Goal: Information Seeking & Learning: Learn about a topic

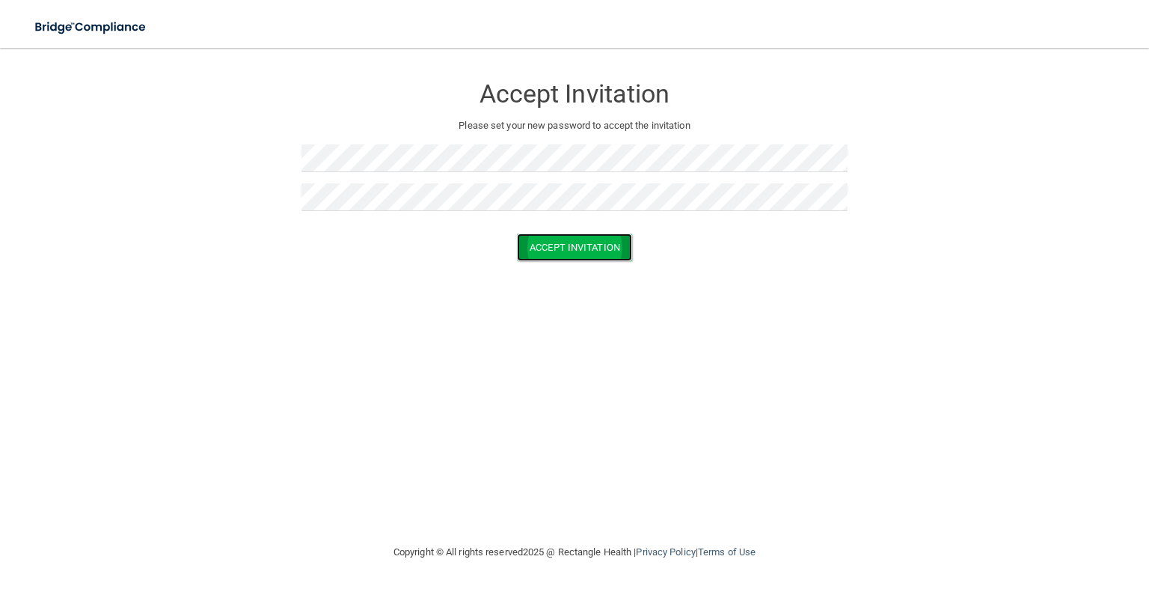
click at [547, 245] on button "Accept Invitation" at bounding box center [574, 247] width 115 height 28
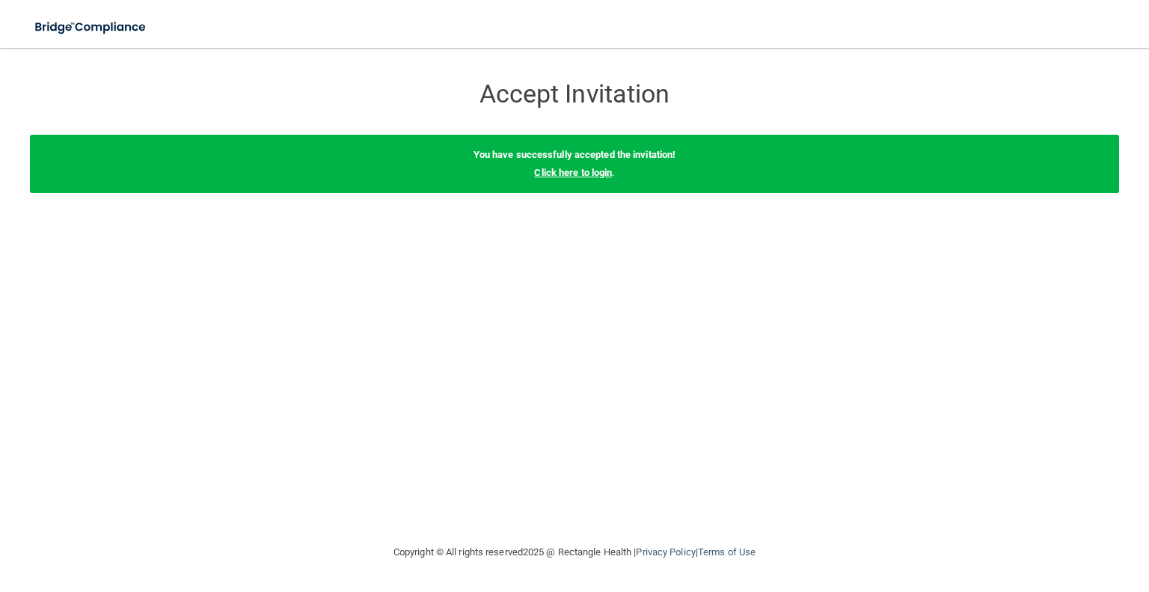
click at [568, 167] on link "Click here to login" at bounding box center [573, 172] width 78 height 11
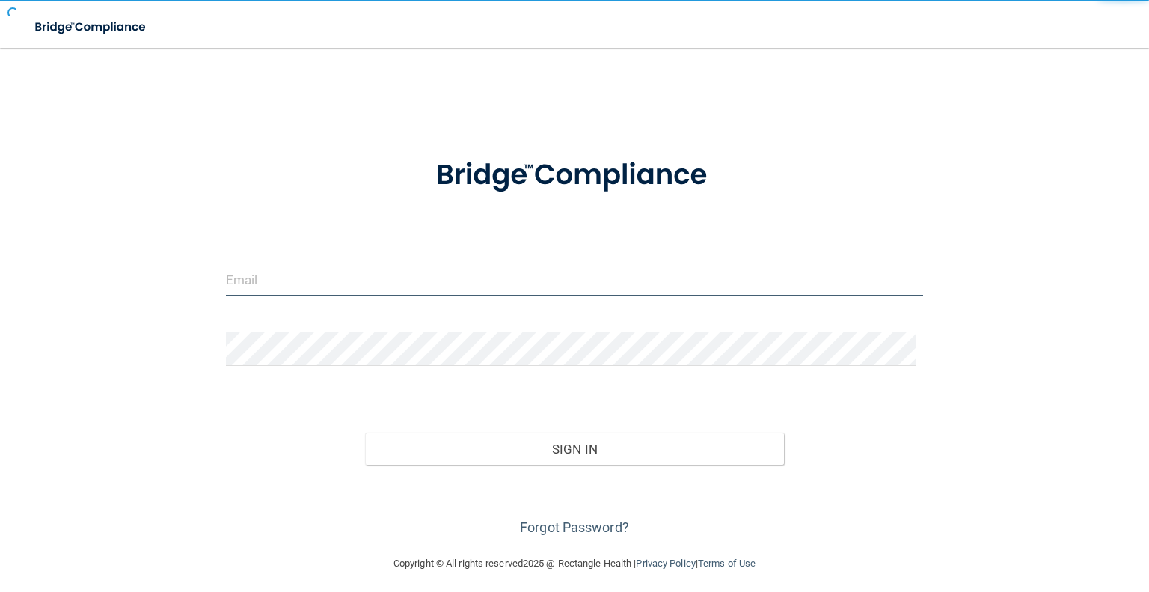
type input "[EMAIL_ADDRESS][DOMAIN_NAME]"
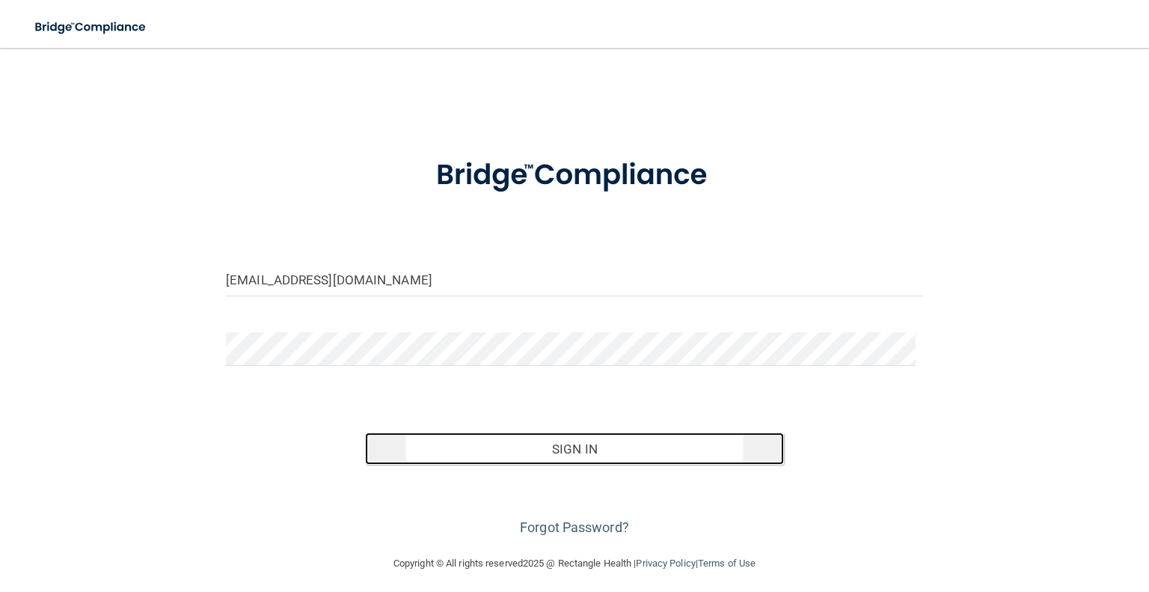
click at [556, 447] on button "Sign In" at bounding box center [574, 448] width 418 height 33
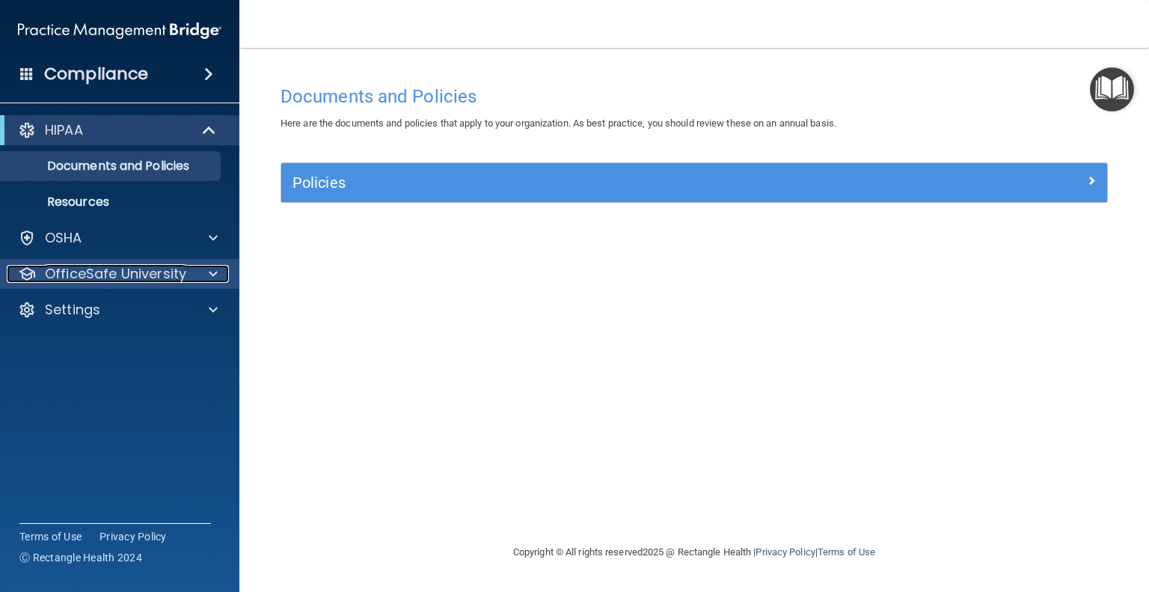
click at [138, 276] on p "OfficeSafe University" at bounding box center [115, 274] width 141 height 18
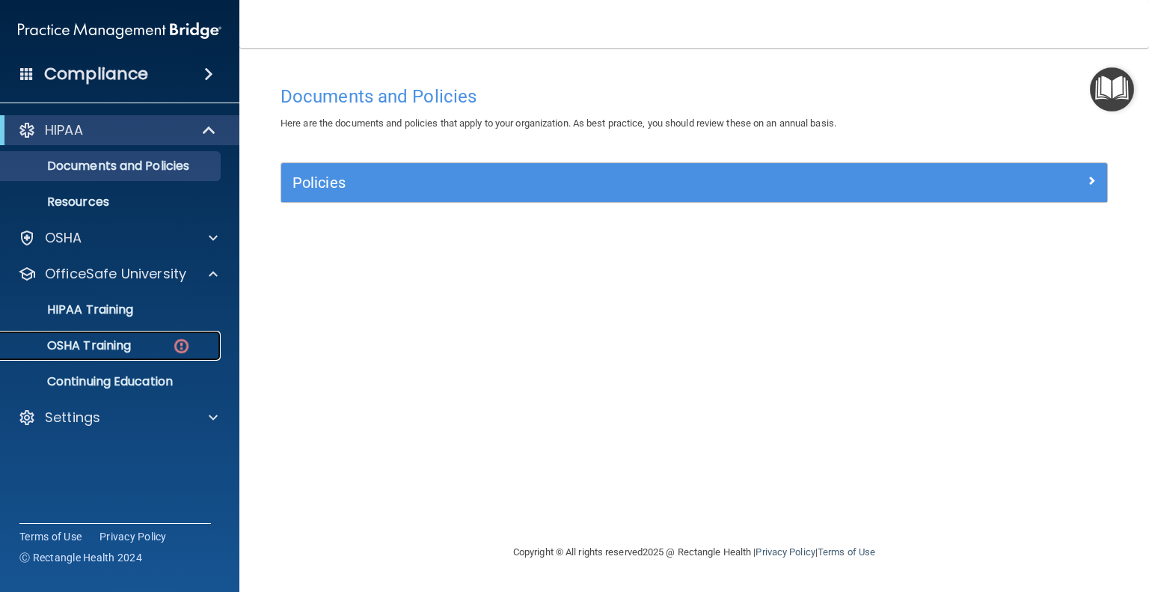
click at [105, 343] on p "OSHA Training" at bounding box center [70, 345] width 121 height 15
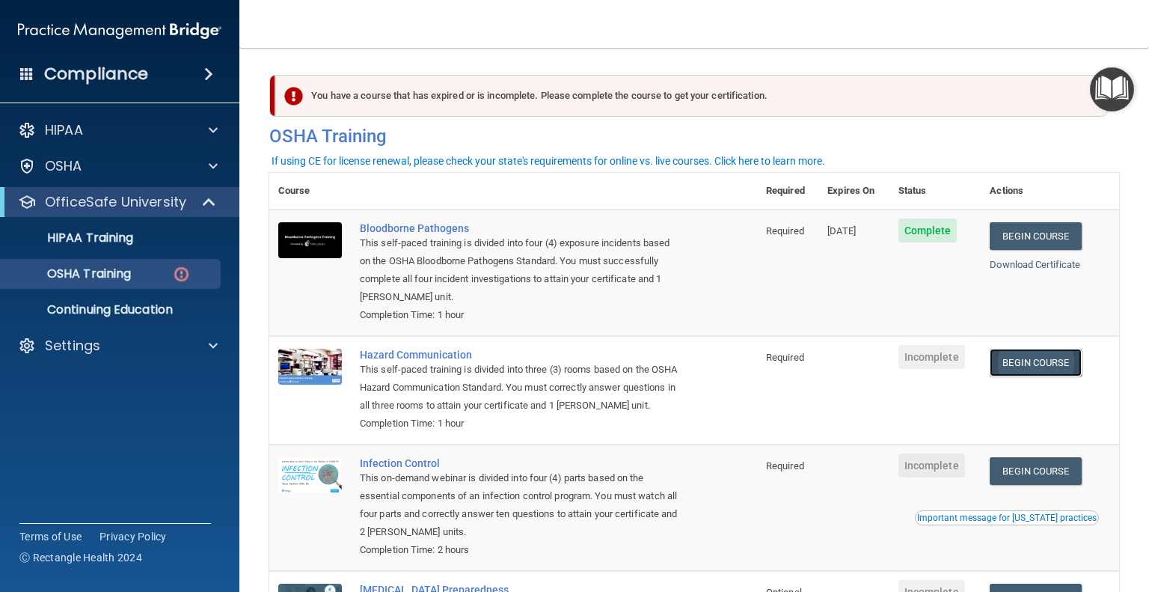
click at [1017, 362] on link "Begin Course" at bounding box center [1035, 363] width 91 height 28
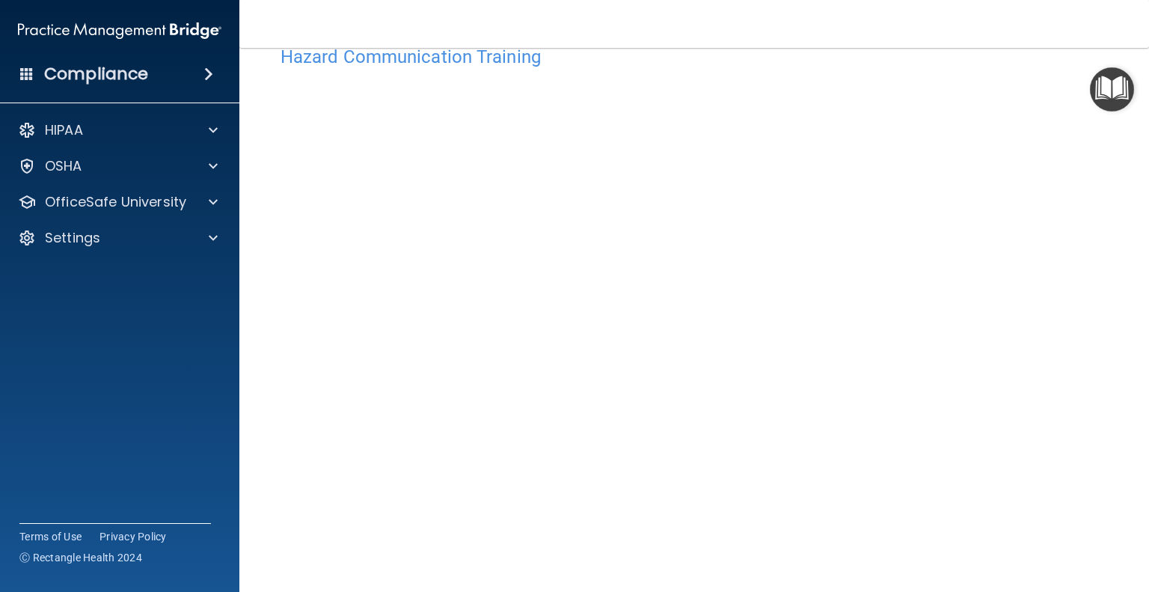
scroll to position [82, 0]
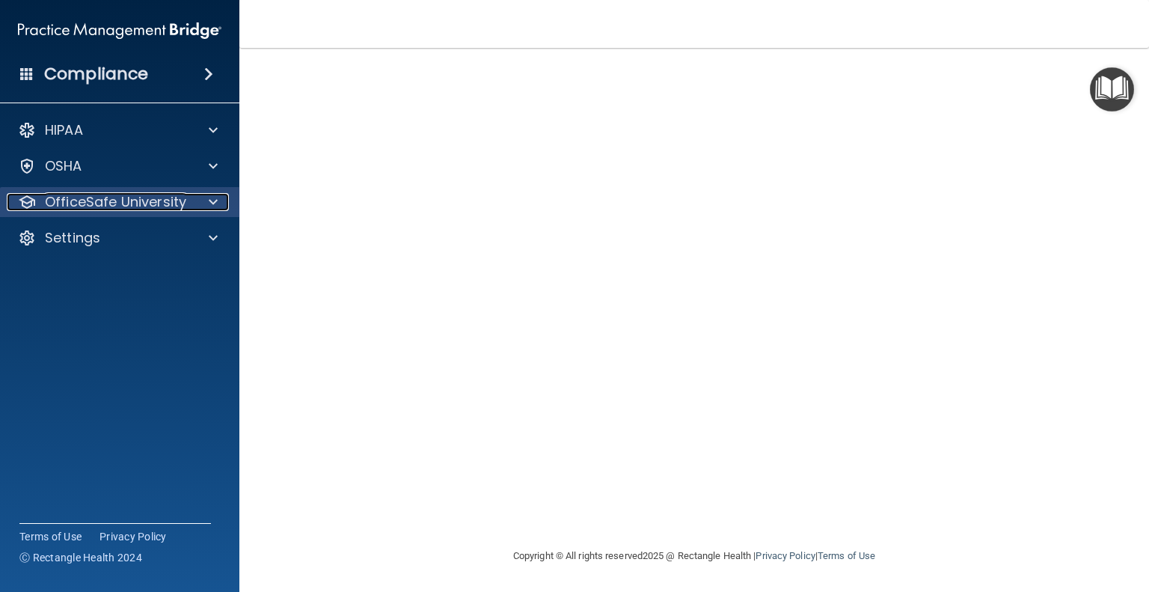
click at [218, 200] on div at bounding box center [210, 202] width 37 height 18
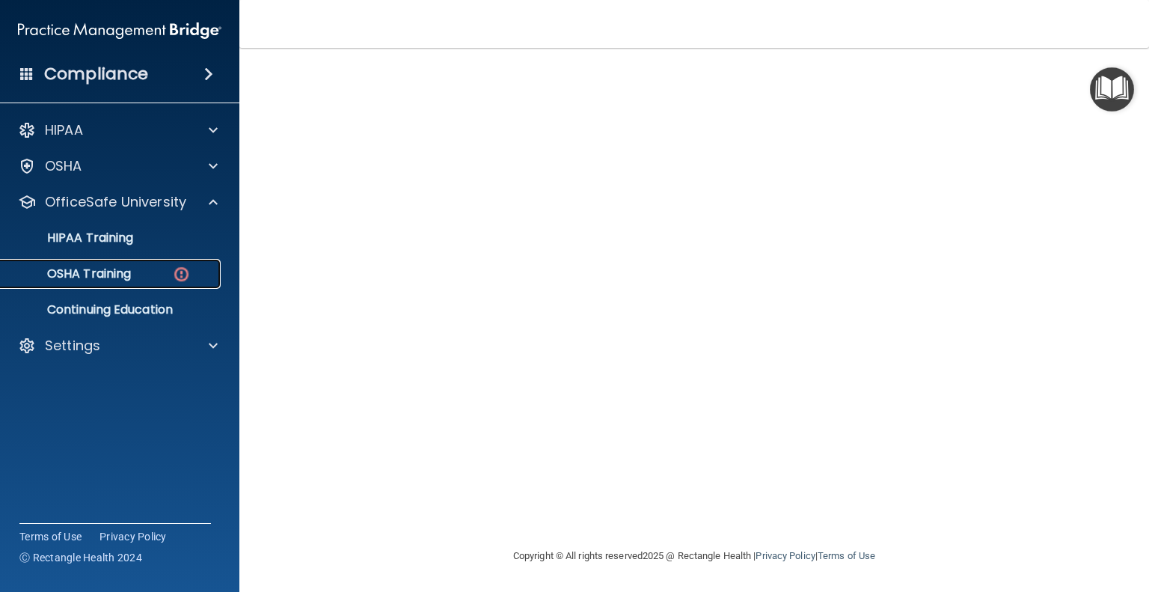
click at [115, 269] on p "OSHA Training" at bounding box center [70, 273] width 121 height 15
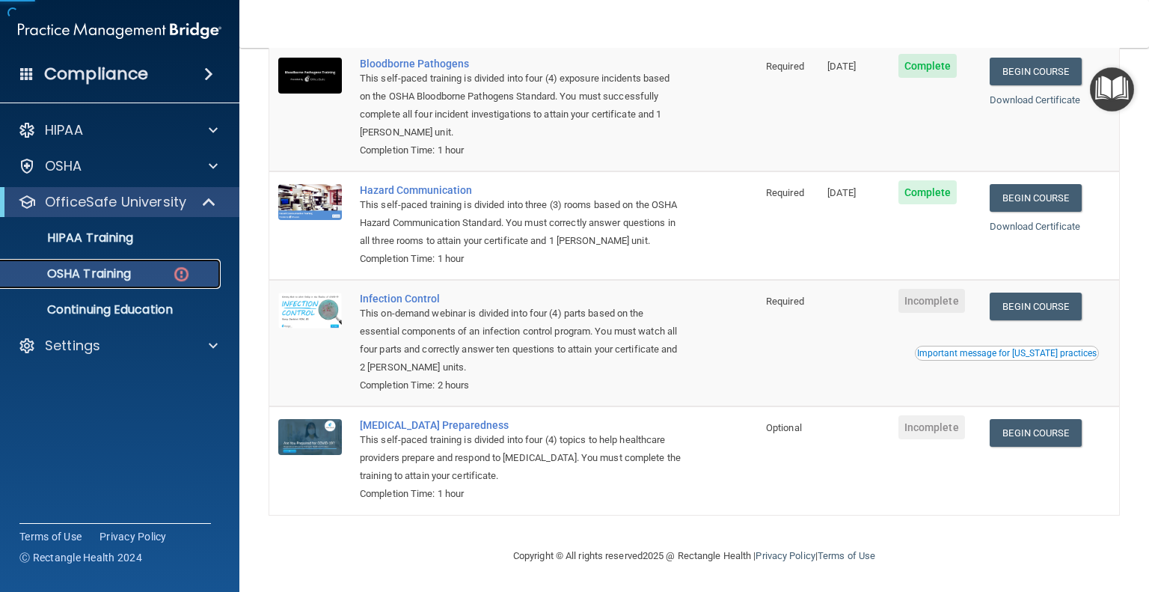
scroll to position [185, 0]
click at [1041, 305] on link "Begin Course" at bounding box center [1035, 306] width 91 height 28
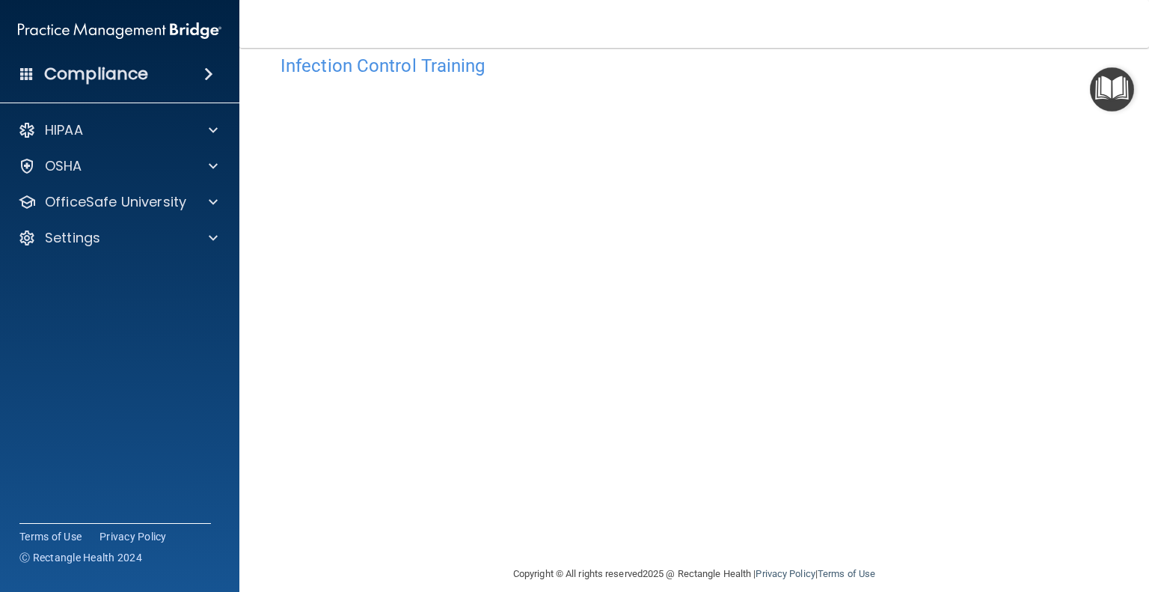
scroll to position [48, 0]
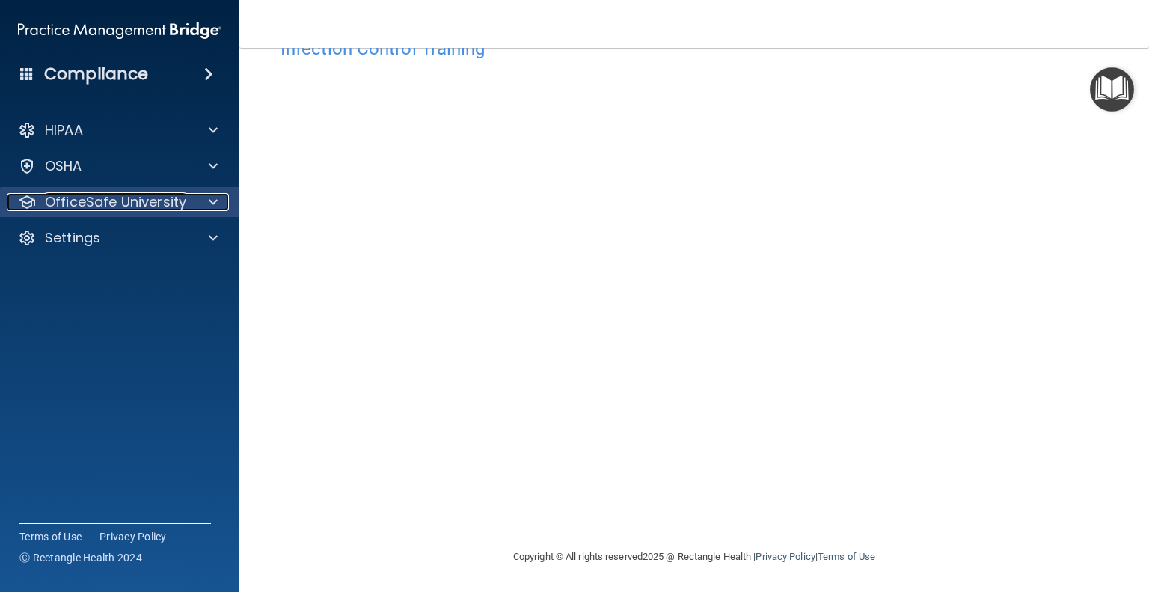
click at [211, 200] on span at bounding box center [213, 202] width 9 height 18
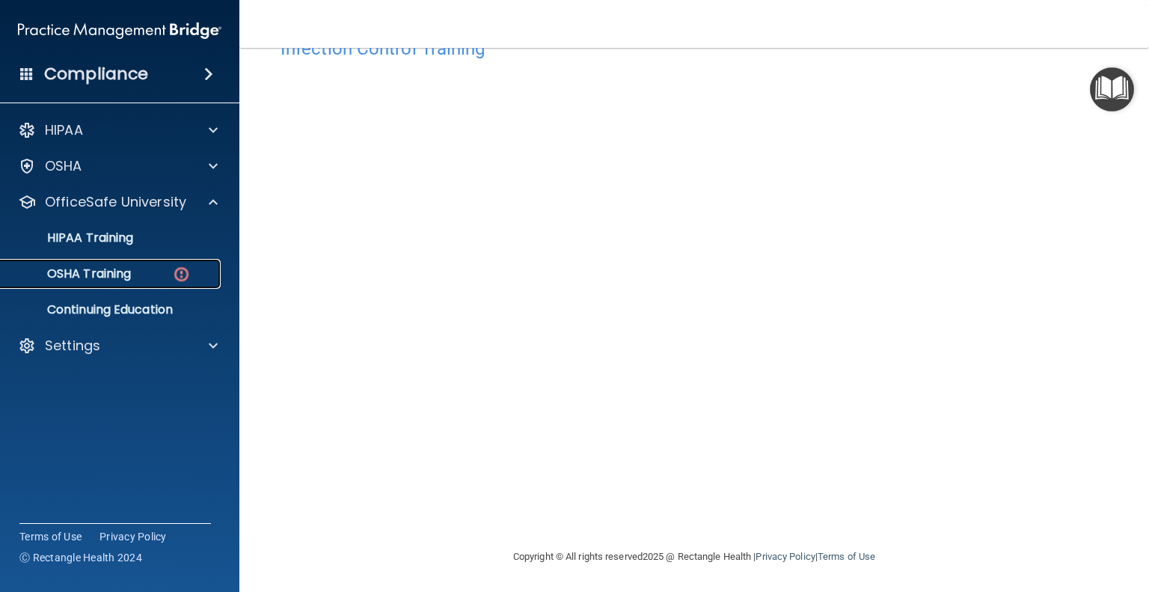
click at [94, 275] on p "OSHA Training" at bounding box center [70, 273] width 121 height 15
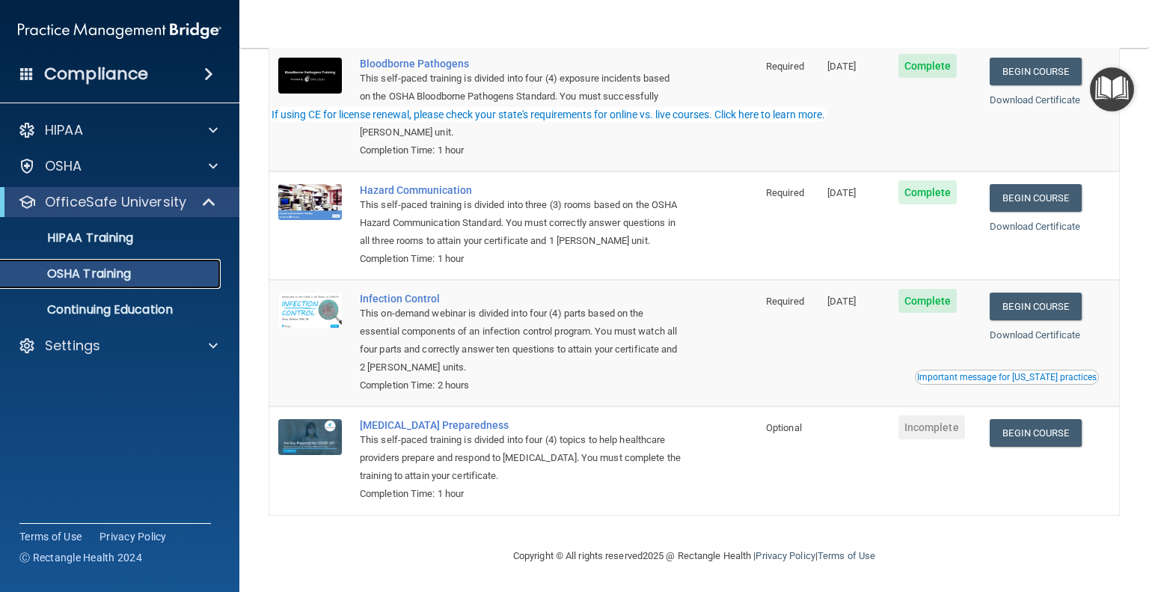
scroll to position [143, 0]
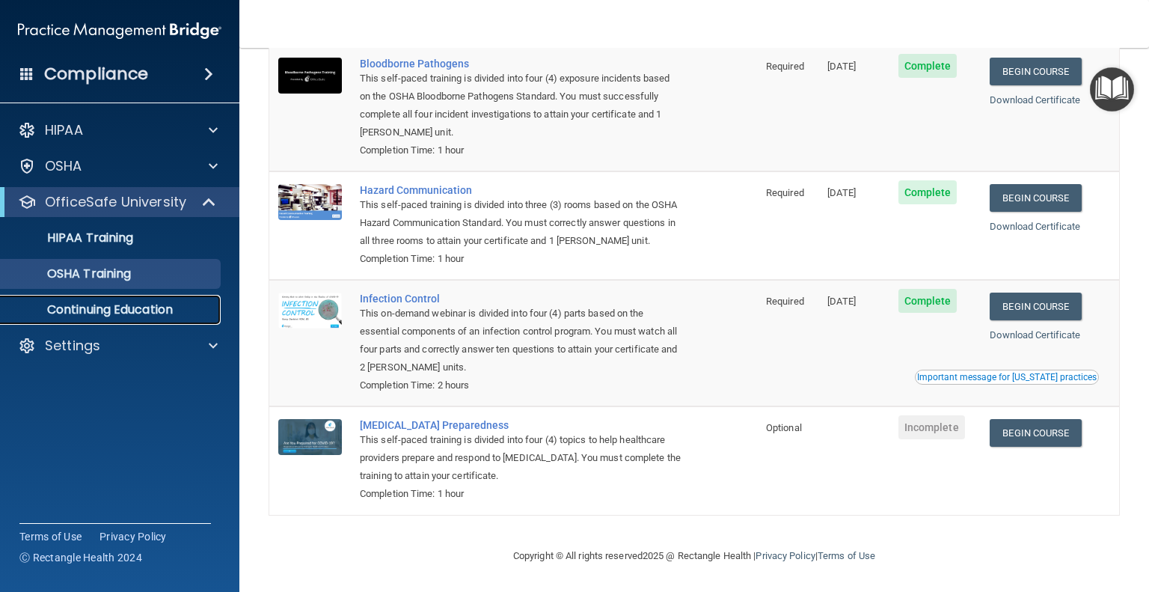
click at [153, 313] on p "Continuing Education" at bounding box center [112, 309] width 204 height 15
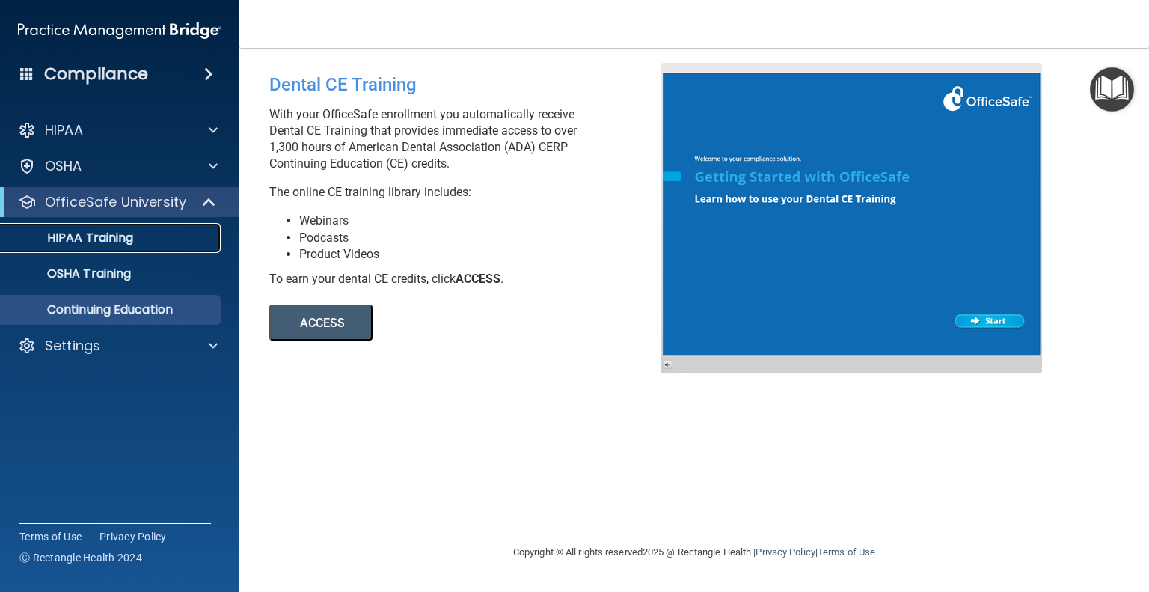
click at [76, 233] on p "HIPAA Training" at bounding box center [71, 237] width 123 height 15
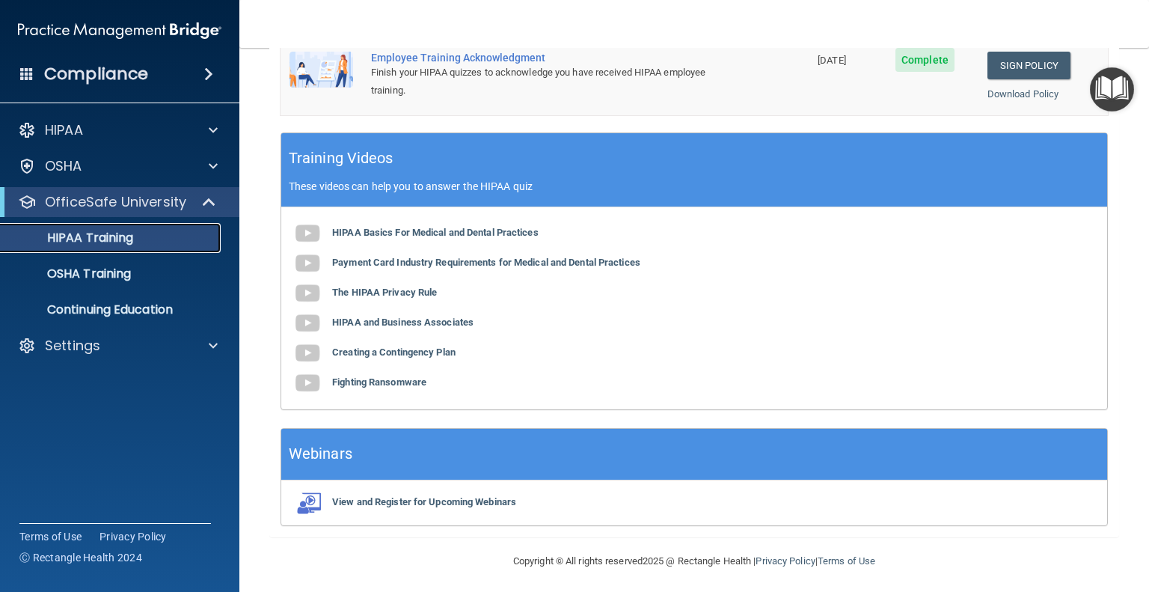
scroll to position [531, 0]
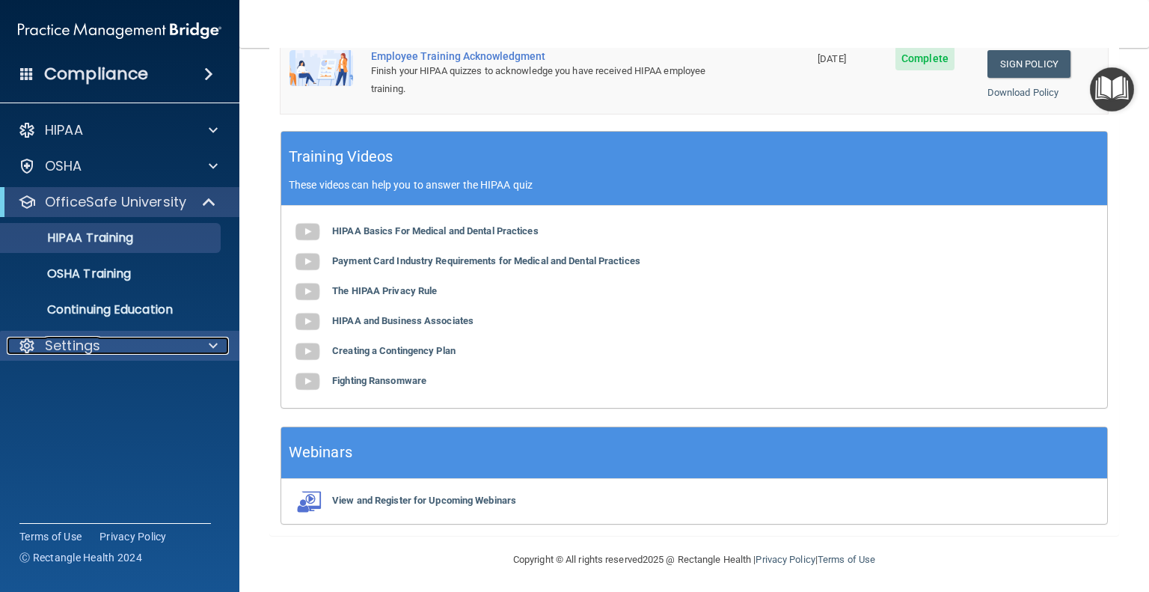
click at [209, 344] on span at bounding box center [213, 346] width 9 height 18
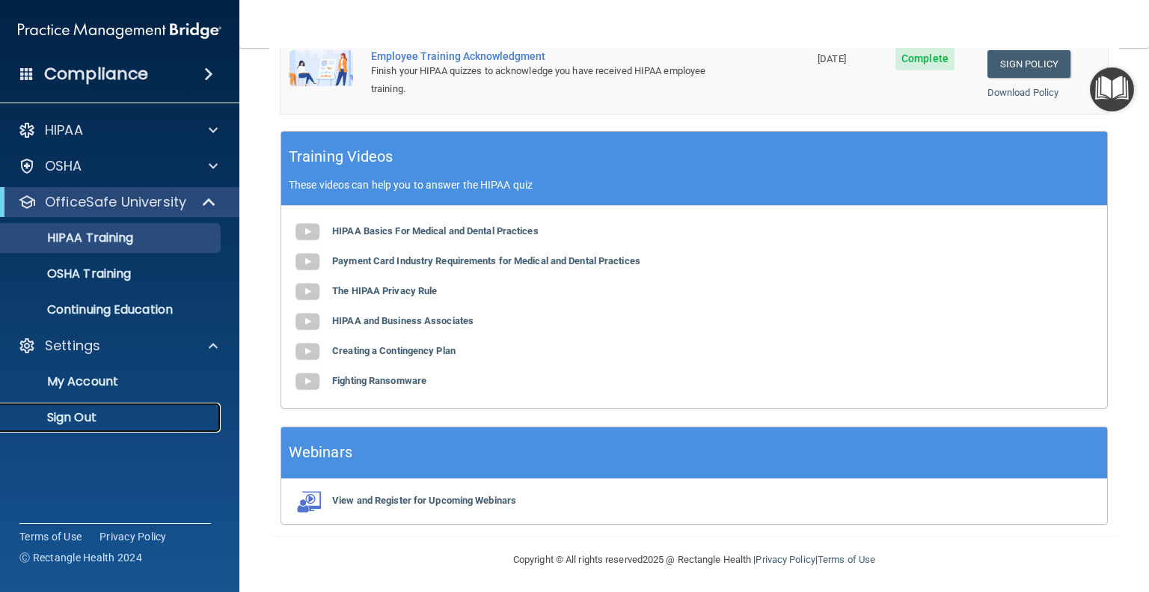
click at [84, 415] on p "Sign Out" at bounding box center [112, 417] width 204 height 15
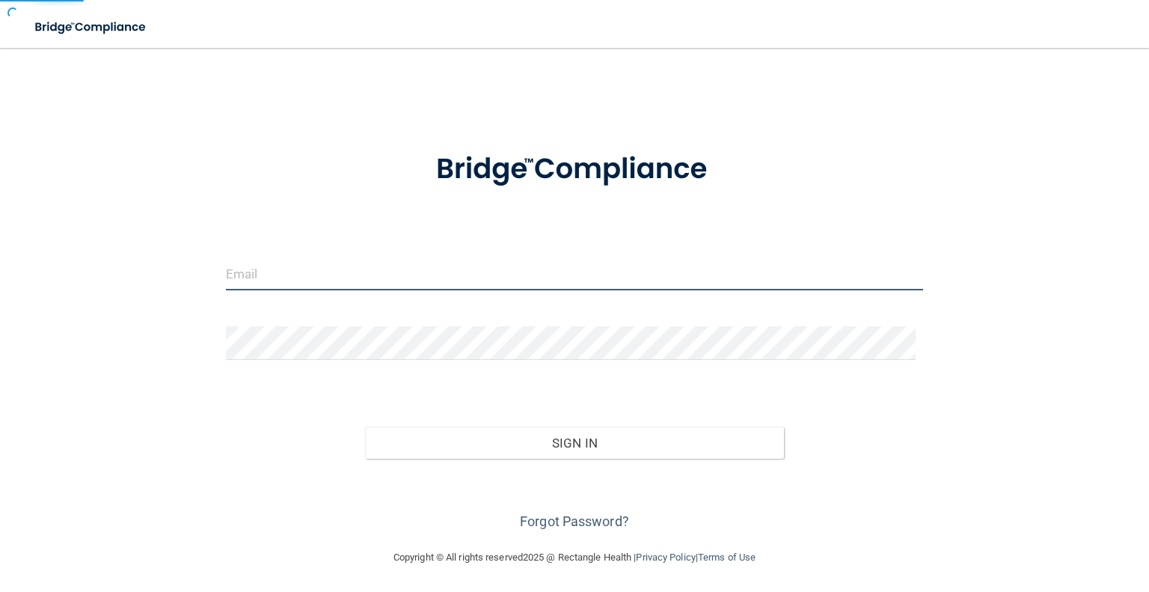
type input "[EMAIL_ADDRESS][DOMAIN_NAME]"
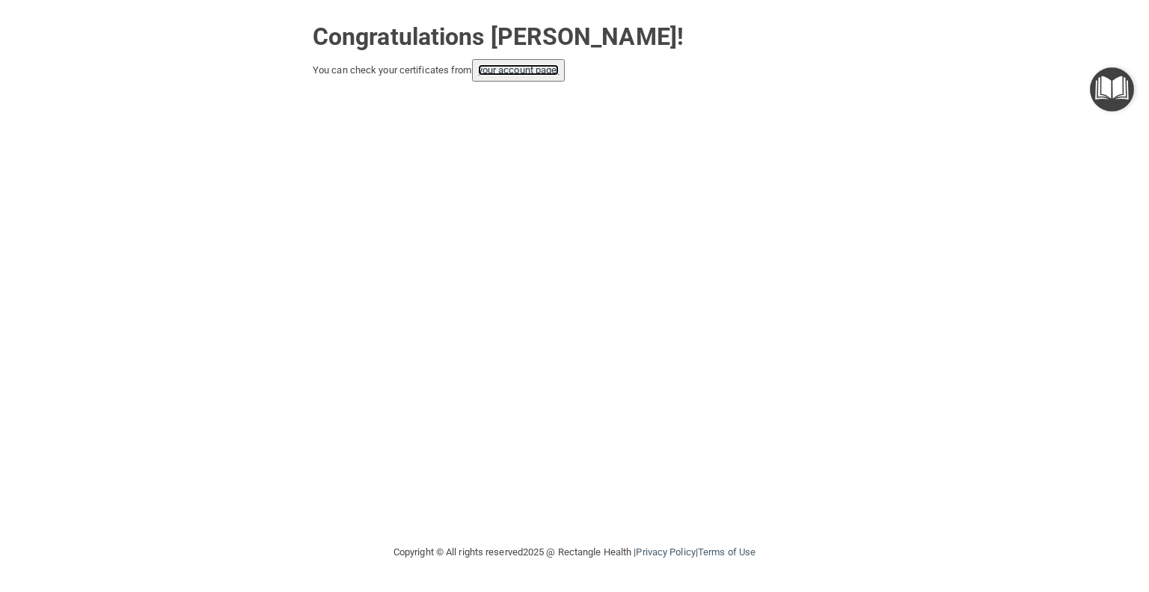
click at [513, 70] on link "your account page!" at bounding box center [519, 69] width 82 height 11
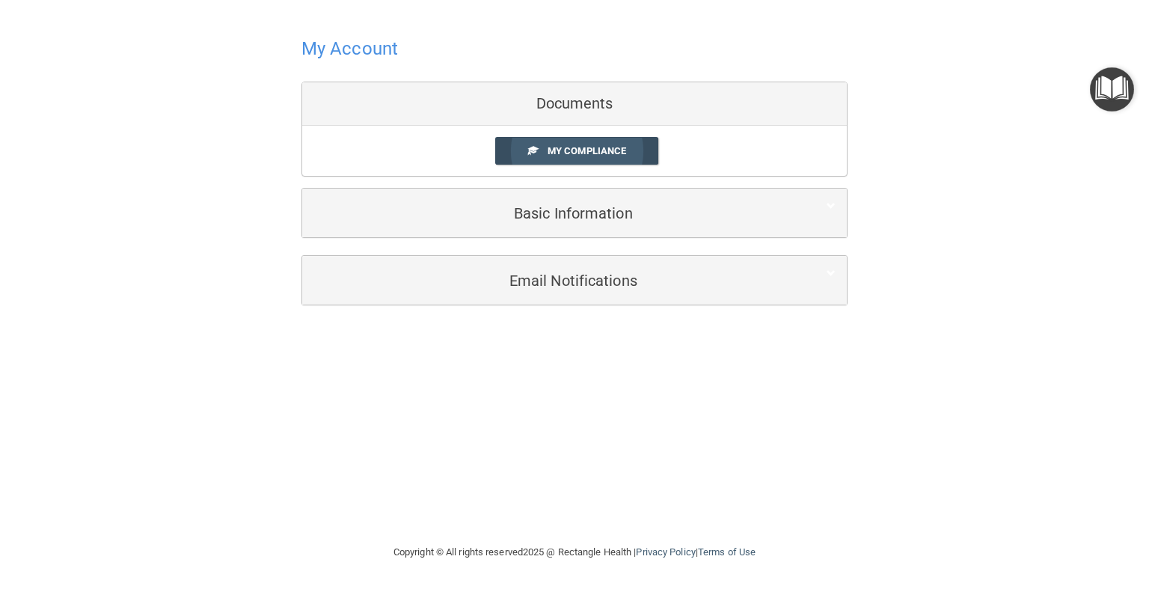
click at [598, 153] on span "My Compliance" at bounding box center [587, 150] width 79 height 11
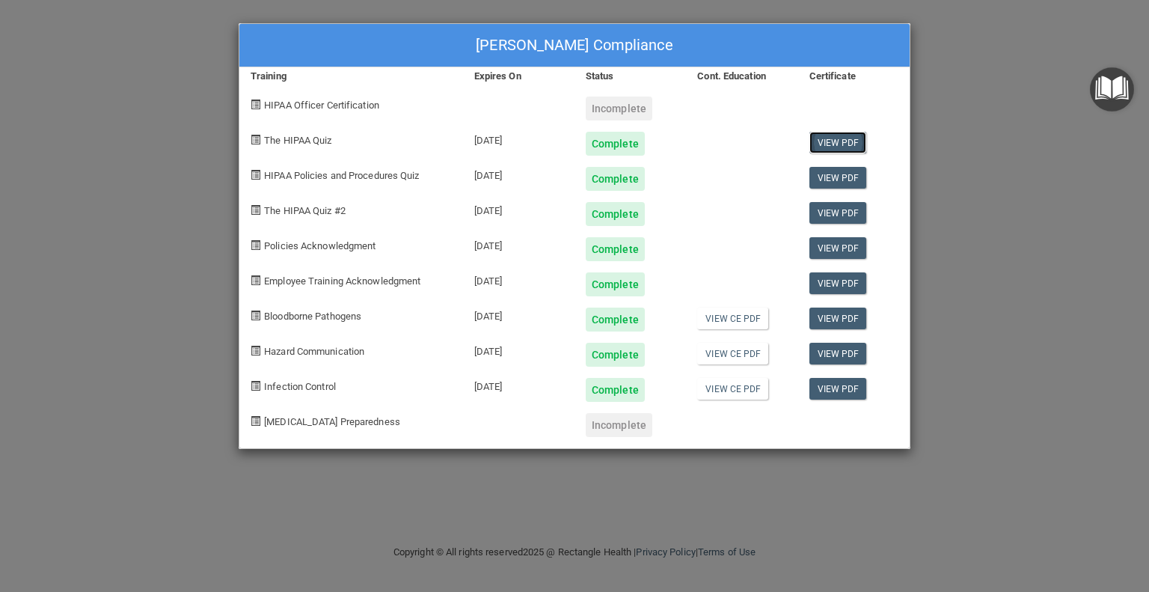
click at [840, 145] on link "View PDF" at bounding box center [838, 143] width 58 height 22
